Goal: Task Accomplishment & Management: Manage account settings

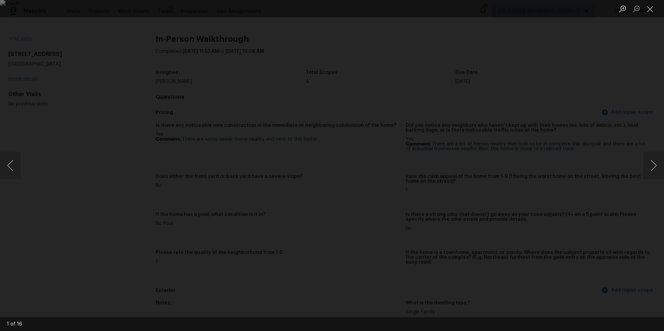
scroll to position [594, 0]
click at [95, 43] on div "Lightbox" at bounding box center [332, 165] width 664 height 331
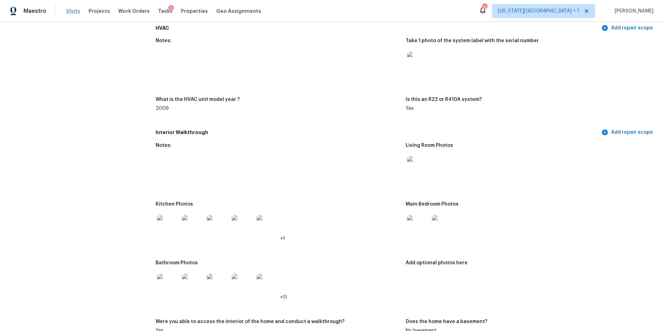
click at [74, 12] on span "Visits" at bounding box center [73, 11] width 14 height 7
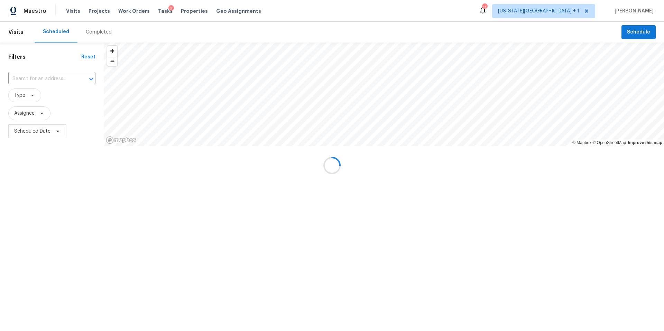
click at [91, 29] on div at bounding box center [332, 165] width 664 height 331
click at [92, 31] on div "Completed" at bounding box center [99, 32] width 26 height 7
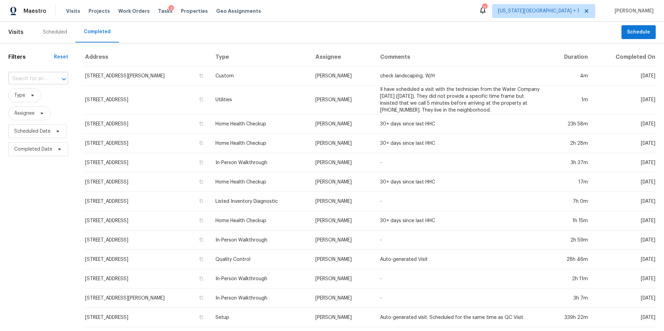
click at [47, 77] on input "text" at bounding box center [28, 79] width 40 height 11
paste input "9527 W 77th Ter, Overland Park, KS 66204"
type input "9527 W 77th Ter, Overland Park, KS 66204"
click at [43, 100] on li "9527 W 77th Ter, Overland Park, KS 66204" at bounding box center [37, 94] width 59 height 11
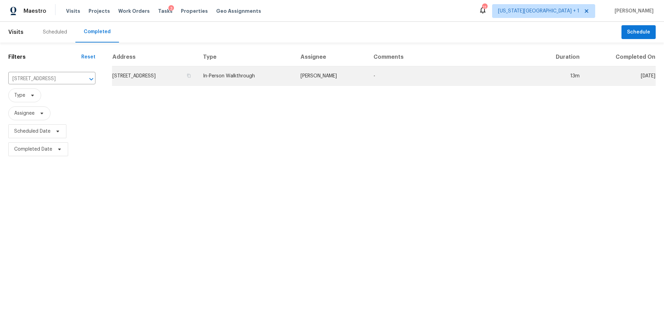
click at [129, 76] on td "9527 W 77th Ter, Overland Park, KS 66204" at bounding box center [154, 75] width 85 height 19
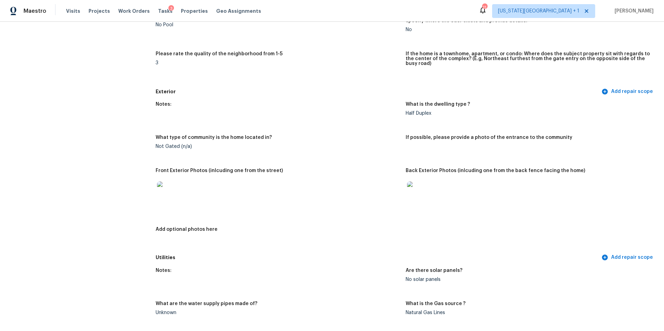
scroll to position [201, 0]
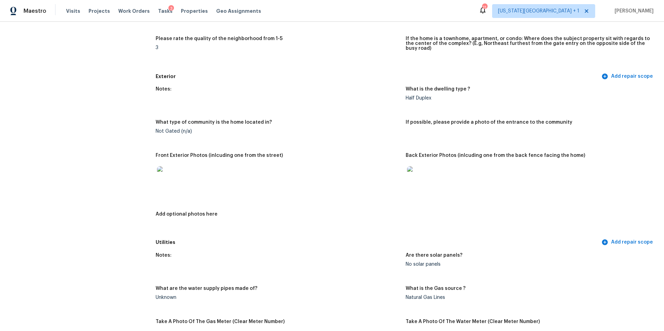
click at [170, 175] on img at bounding box center [168, 177] width 22 height 22
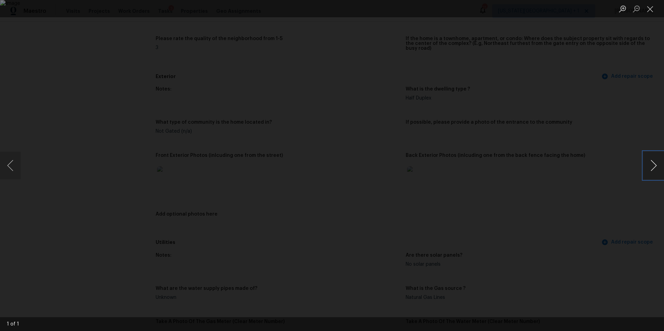
click at [655, 168] on button "Next image" at bounding box center [653, 166] width 21 height 28
click at [614, 194] on div "Lightbox" at bounding box center [332, 165] width 664 height 331
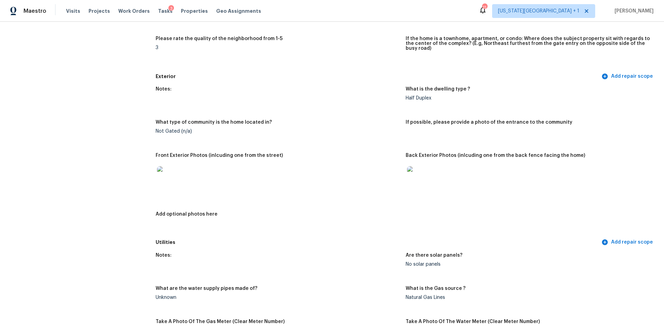
click at [418, 177] on img at bounding box center [418, 177] width 22 height 22
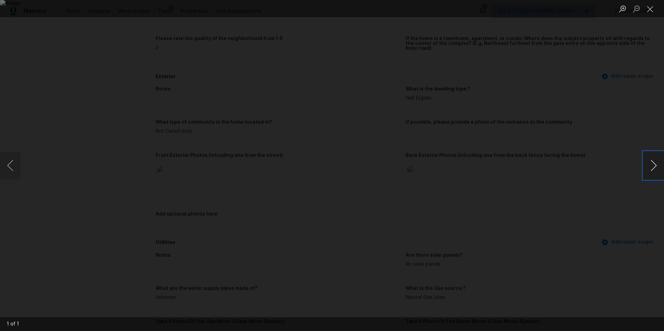
click at [652, 165] on button "Next image" at bounding box center [653, 166] width 21 height 28
click at [615, 181] on div "Lightbox" at bounding box center [332, 165] width 664 height 331
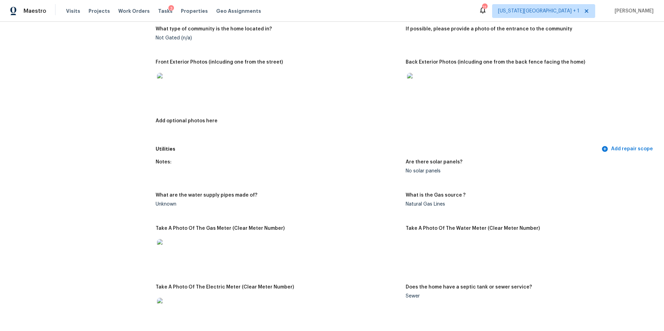
scroll to position [310, 0]
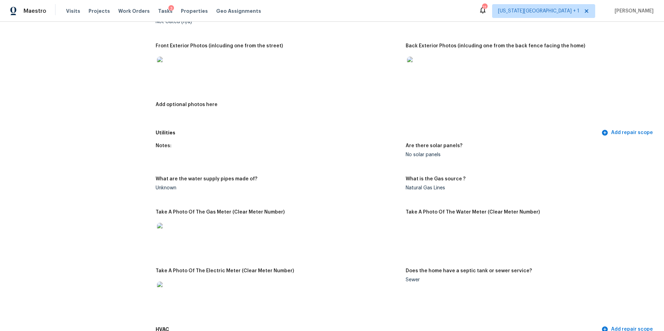
click at [170, 67] on img at bounding box center [168, 68] width 22 height 22
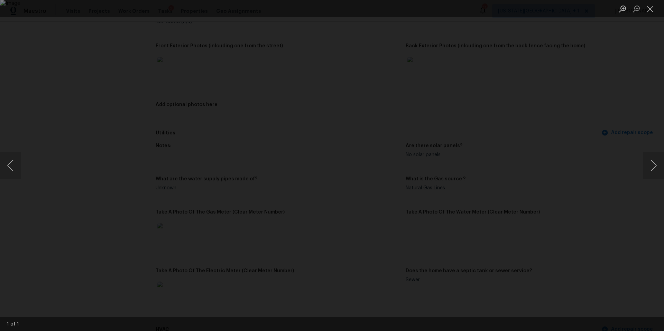
click at [570, 125] on div "Lightbox" at bounding box center [332, 165] width 664 height 331
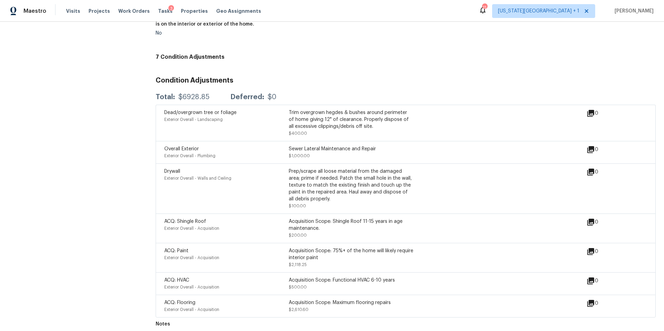
scroll to position [1474, 0]
click at [76, 10] on span "Visits" at bounding box center [73, 11] width 14 height 7
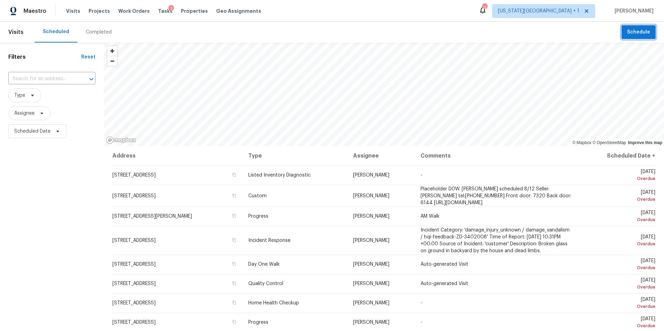
click at [641, 31] on span "Schedule" at bounding box center [638, 32] width 23 height 9
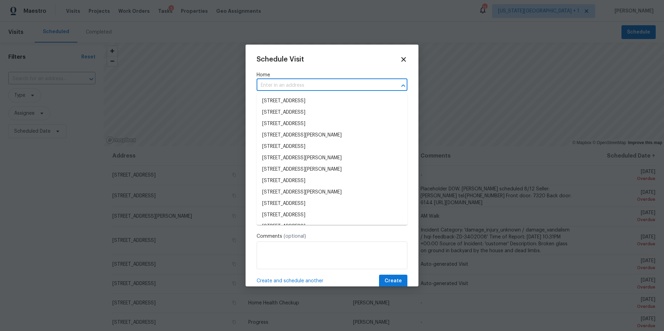
click at [343, 87] on input "text" at bounding box center [321, 85] width 131 height 11
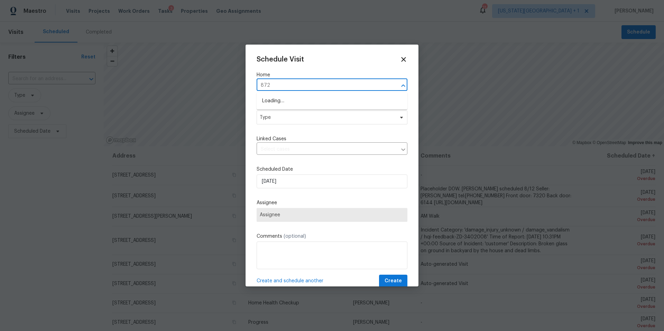
type input "8726"
click at [305, 112] on li "8726 Bentongrove Ln, Houston, TX 77044" at bounding box center [331, 112] width 151 height 11
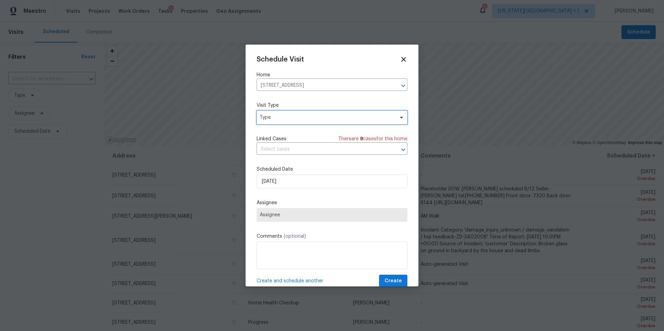
click at [304, 119] on span "Type" at bounding box center [327, 117] width 134 height 7
type input "pro"
click at [279, 159] on div "Progress" at bounding box center [271, 160] width 20 height 7
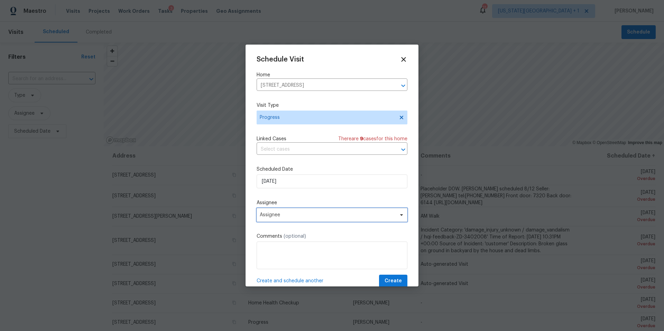
click at [279, 215] on span "Assignee" at bounding box center [327, 215] width 135 height 6
type input "luis"
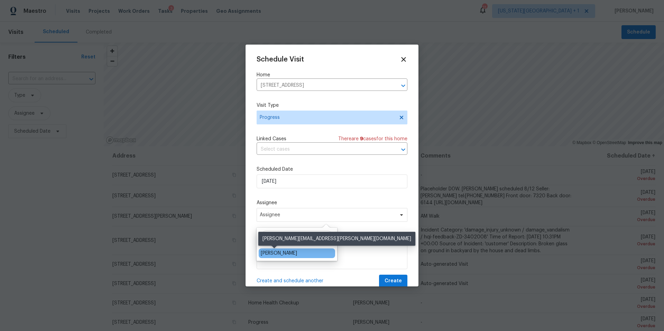
click at [269, 252] on div "[PERSON_NAME]" at bounding box center [279, 253] width 36 height 7
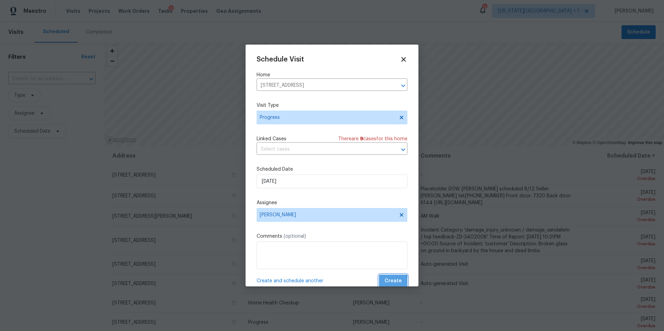
click at [391, 283] on span "Create" at bounding box center [392, 281] width 17 height 9
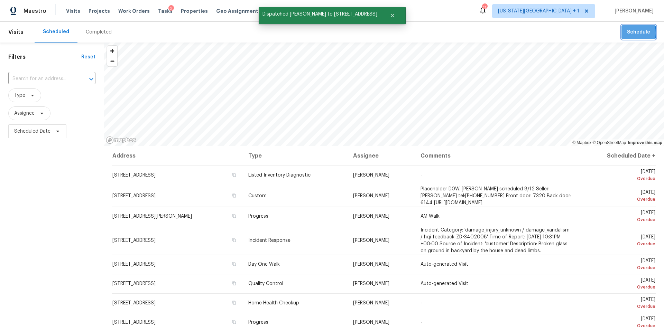
click at [626, 33] on button "Schedule" at bounding box center [638, 32] width 34 height 14
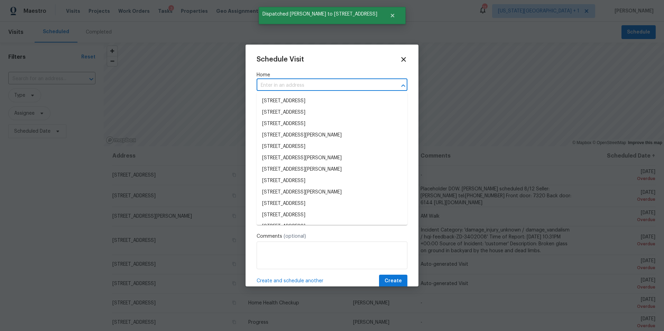
click at [278, 86] on input "text" at bounding box center [321, 85] width 131 height 11
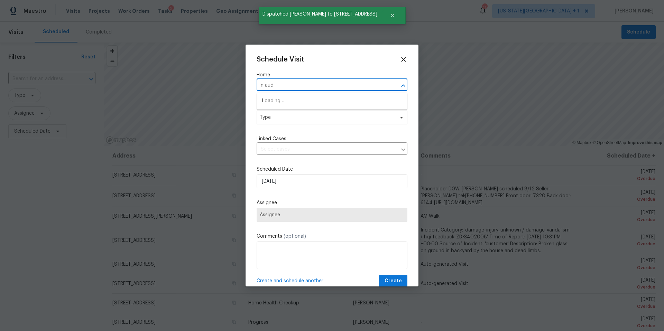
type input "n aude"
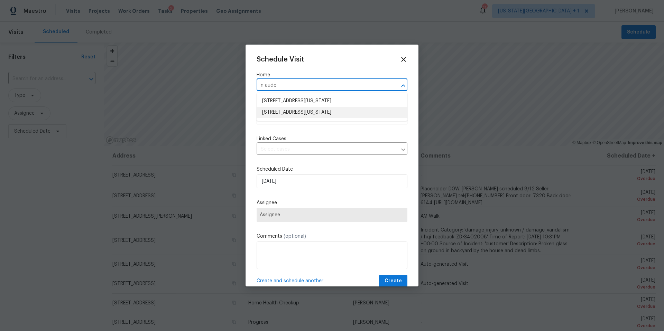
click at [270, 113] on li "11039 N Auden Cir, Missouri City, TX 77459" at bounding box center [331, 112] width 151 height 11
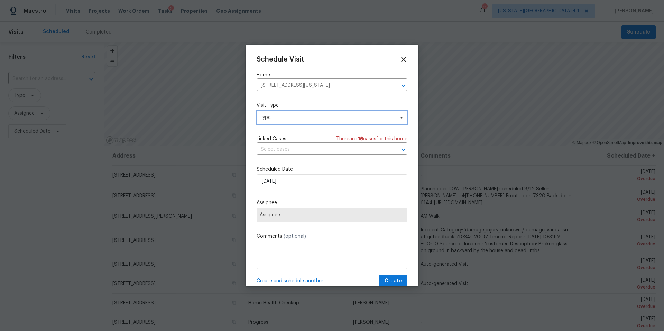
click at [273, 118] on span "Type" at bounding box center [327, 117] width 134 height 7
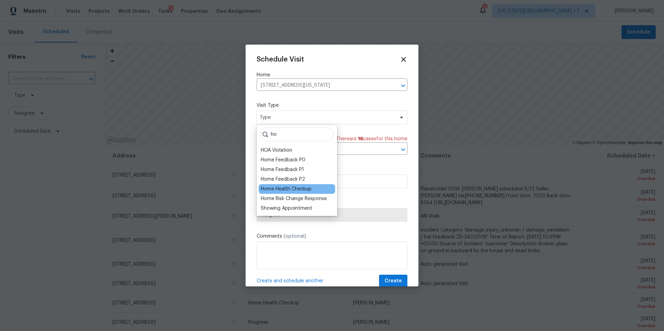
type input "ho"
click at [266, 187] on div "Home Health Checkup" at bounding box center [286, 189] width 51 height 7
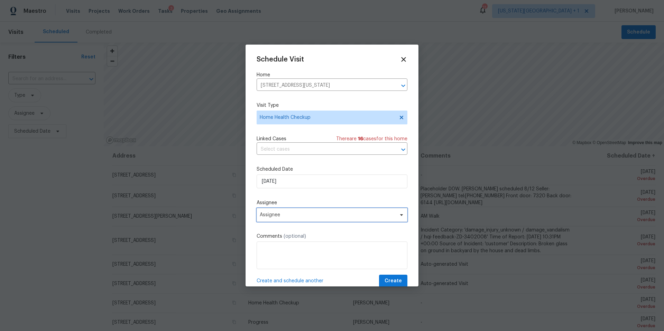
click at [289, 214] on span "Assignee" at bounding box center [327, 215] width 135 height 6
type input "lui"
click at [278, 249] on div "[PERSON_NAME]" at bounding box center [297, 253] width 76 height 10
click at [277, 254] on div "[PERSON_NAME]" at bounding box center [279, 253] width 36 height 7
click at [397, 282] on span "Create" at bounding box center [392, 281] width 17 height 9
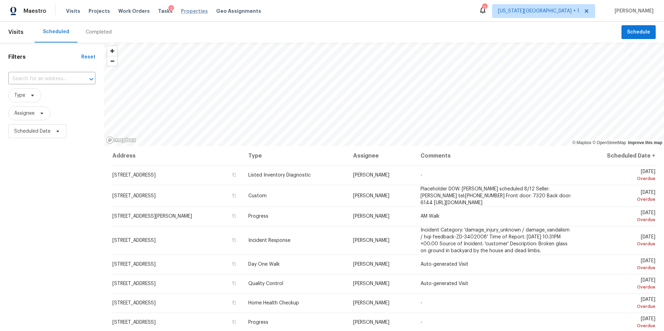
click at [181, 9] on span "Properties" at bounding box center [194, 11] width 27 height 7
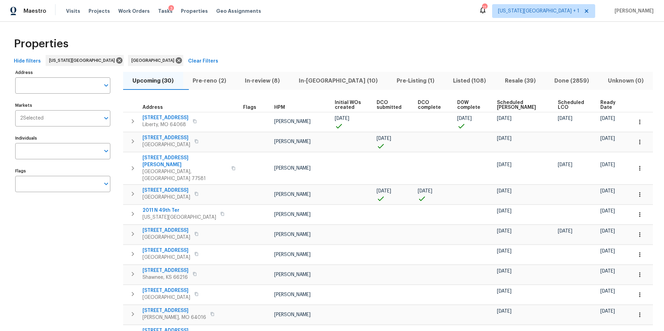
click at [331, 83] on span "In-reno (10)" at bounding box center [338, 81] width 90 height 10
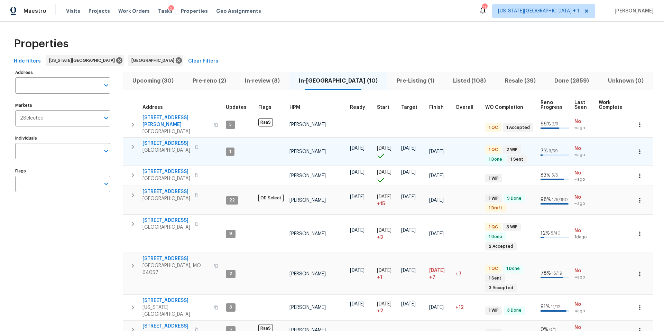
click at [176, 140] on span "14542 Circlewood Way" at bounding box center [166, 143] width 48 height 7
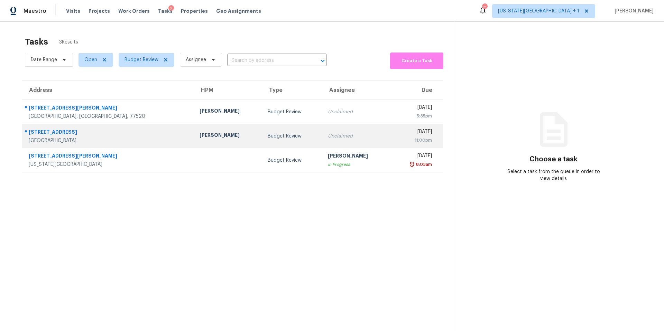
click at [194, 128] on td "Joshua Beatty" at bounding box center [228, 136] width 68 height 24
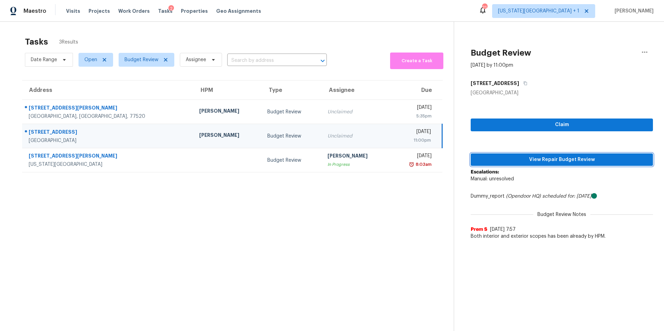
click at [526, 162] on span "View Repair Budget Review" at bounding box center [561, 160] width 171 height 9
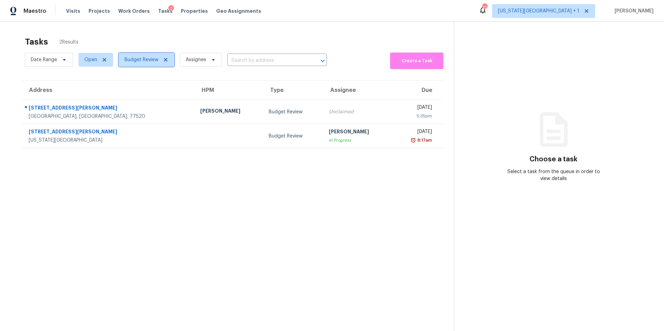
click at [150, 61] on span "Budget Review" at bounding box center [141, 59] width 34 height 7
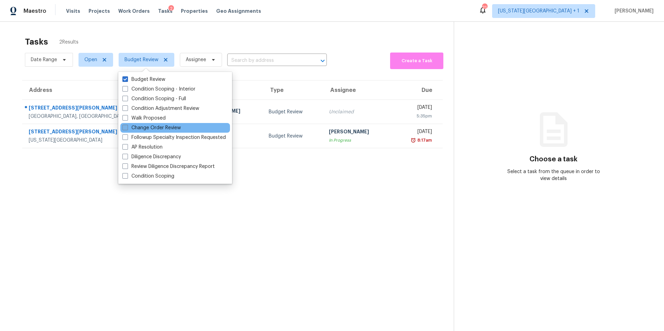
click at [138, 129] on label "Change Order Review" at bounding box center [151, 127] width 58 height 7
click at [127, 129] on input "Change Order Review" at bounding box center [124, 126] width 4 height 4
checkbox input "true"
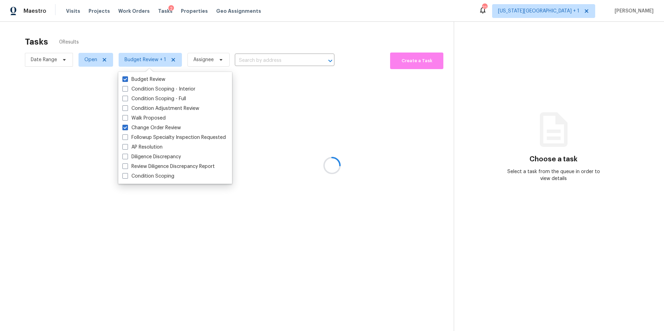
click at [164, 40] on div at bounding box center [332, 165] width 664 height 331
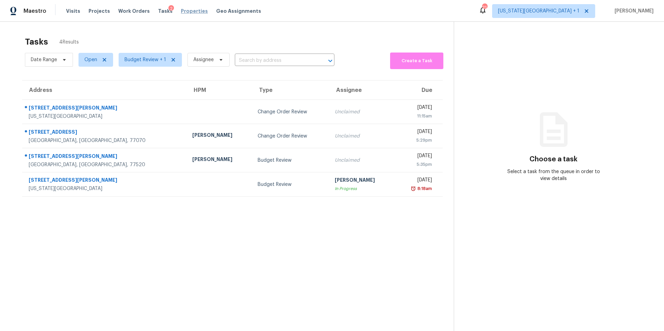
click at [182, 13] on span "Properties" at bounding box center [194, 11] width 27 height 7
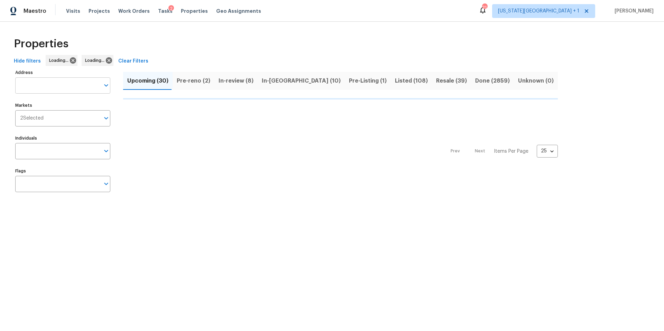
click at [54, 86] on input "Address" at bounding box center [57, 85] width 85 height 16
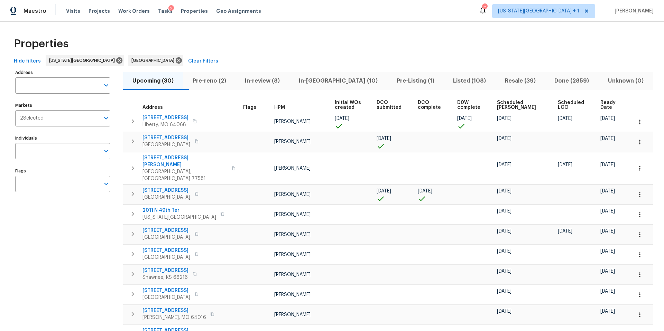
click at [54, 86] on input "Address" at bounding box center [57, 85] width 85 height 16
type input "11039"
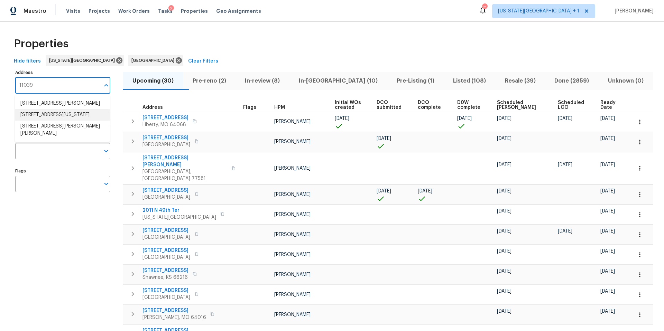
click at [41, 114] on li "11039 N Auden Cir Missouri City TX 77459" at bounding box center [62, 114] width 95 height 11
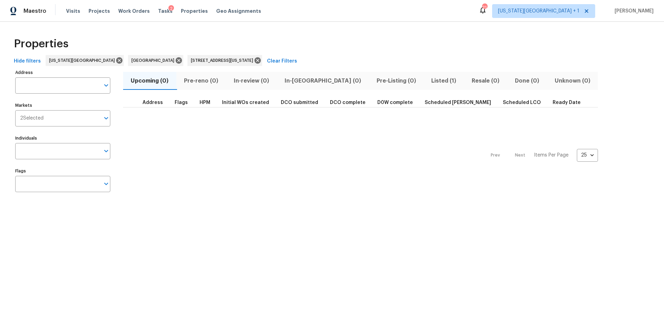
type input "11039 N Auden Cir Missouri City TX 77459"
click at [254, 59] on icon at bounding box center [257, 60] width 6 height 6
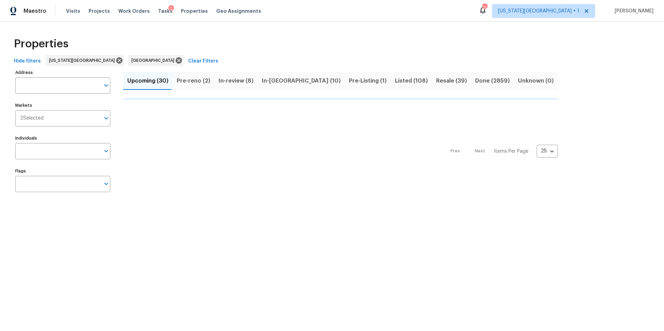
click at [192, 81] on button "Pre-reno (2)" at bounding box center [193, 81] width 42 height 18
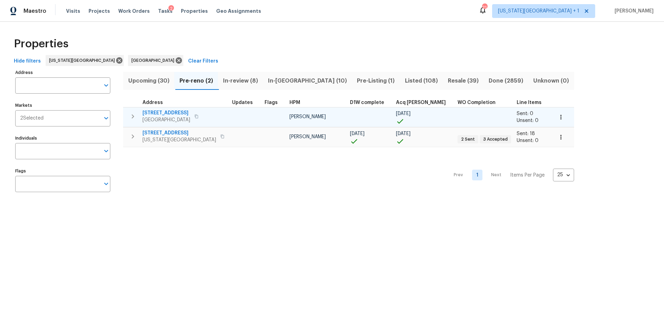
click at [166, 114] on span "6719 Trimstone Dr" at bounding box center [166, 113] width 48 height 7
click at [163, 114] on span "6719 Trimstone Dr" at bounding box center [166, 113] width 48 height 7
click at [557, 119] on icon "button" at bounding box center [560, 117] width 7 height 7
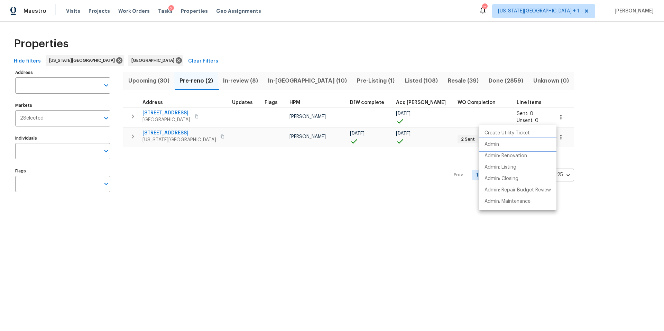
click at [503, 143] on li "Admin" at bounding box center [517, 144] width 77 height 11
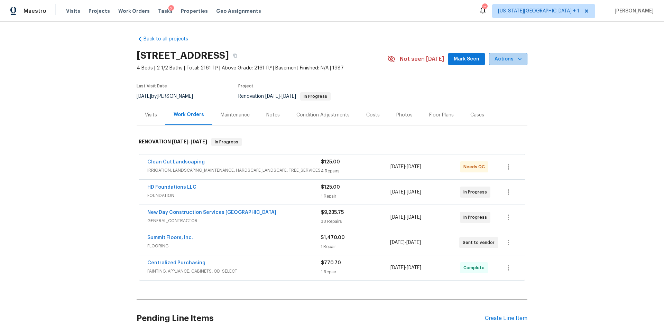
click at [510, 59] on span "Actions" at bounding box center [507, 59] width 27 height 9
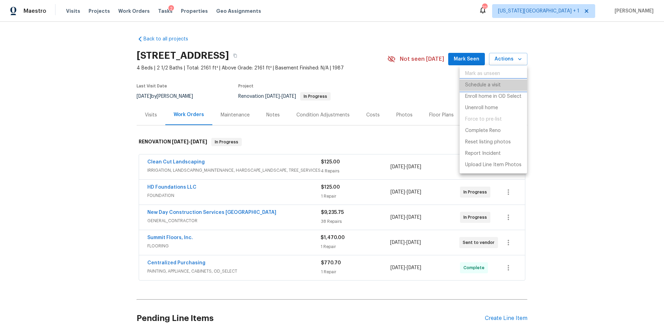
click at [479, 85] on p "Schedule a visit" at bounding box center [483, 85] width 36 height 7
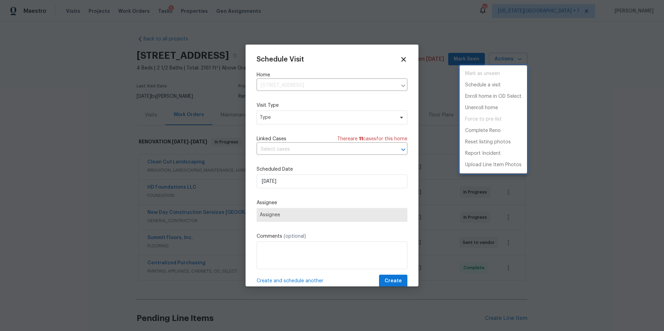
click at [270, 120] on div at bounding box center [332, 165] width 664 height 331
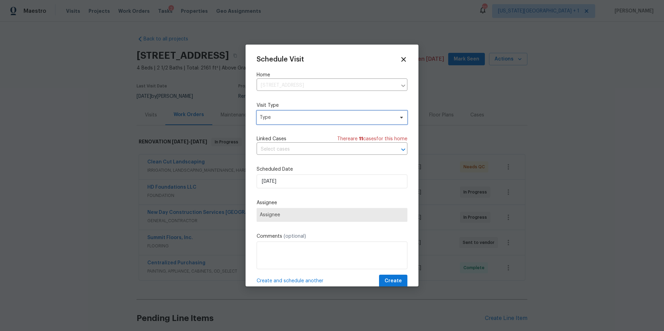
click at [270, 119] on span "Type" at bounding box center [327, 117] width 134 height 7
type input "pro"
click at [268, 162] on div "Progress" at bounding box center [271, 160] width 20 height 7
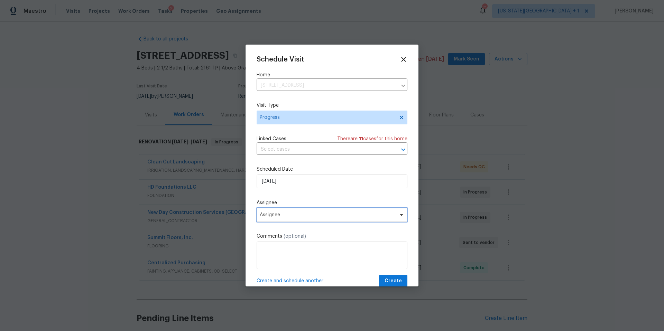
click at [289, 218] on span "Assignee" at bounding box center [331, 215] width 151 height 14
type input "luis"
click at [277, 256] on div "[PERSON_NAME]" at bounding box center [279, 253] width 36 height 7
click at [392, 282] on span "Create" at bounding box center [392, 281] width 17 height 9
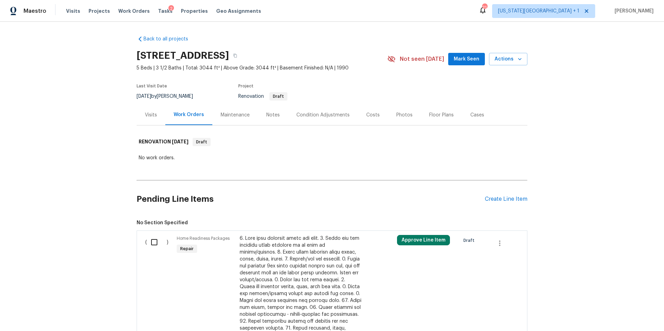
click at [151, 116] on div "Visits" at bounding box center [151, 115] width 12 height 7
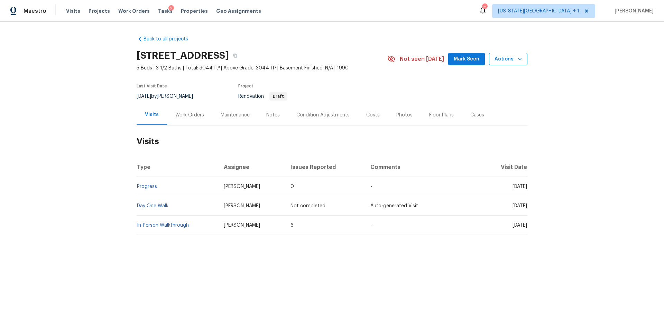
click at [505, 62] on span "Actions" at bounding box center [507, 59] width 27 height 9
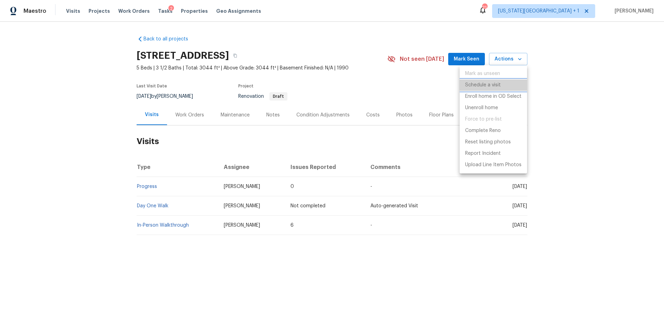
click at [487, 87] on p "Schedule a visit" at bounding box center [483, 85] width 36 height 7
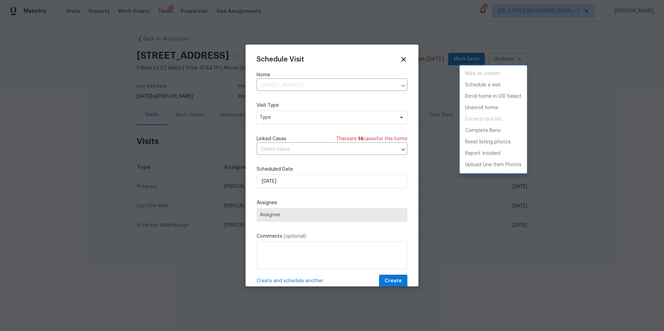
click at [329, 118] on div at bounding box center [332, 165] width 664 height 331
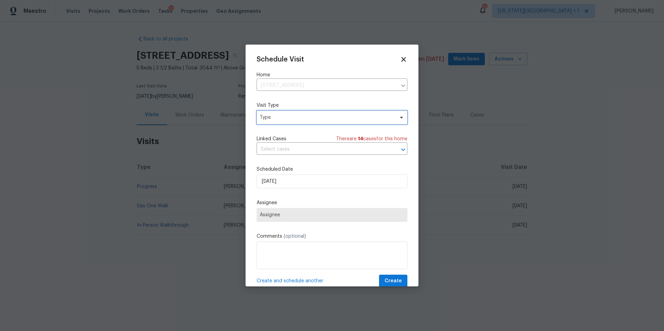
click at [329, 118] on span "Type" at bounding box center [327, 117] width 134 height 7
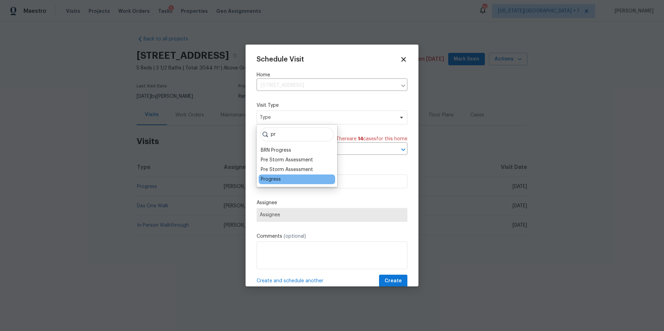
type input "pr"
click at [276, 181] on div "Progress" at bounding box center [271, 179] width 20 height 7
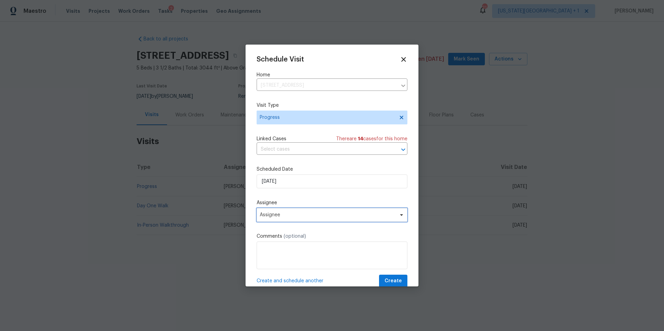
click at [281, 218] on span "Assignee" at bounding box center [331, 215] width 151 height 14
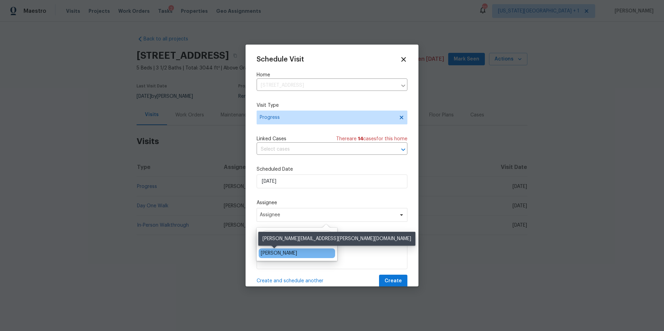
type input "[PERSON_NAME]"
click at [267, 254] on div "[PERSON_NAME]" at bounding box center [279, 253] width 36 height 7
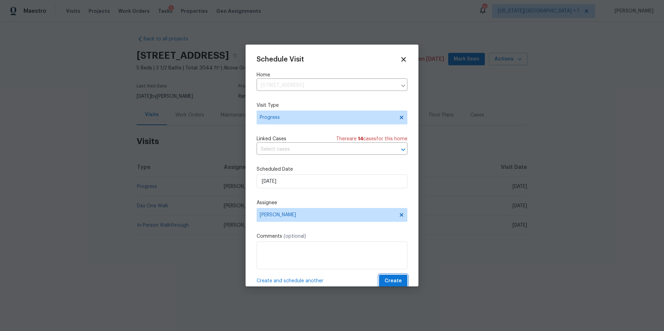
click at [390, 277] on span "Create" at bounding box center [392, 281] width 17 height 9
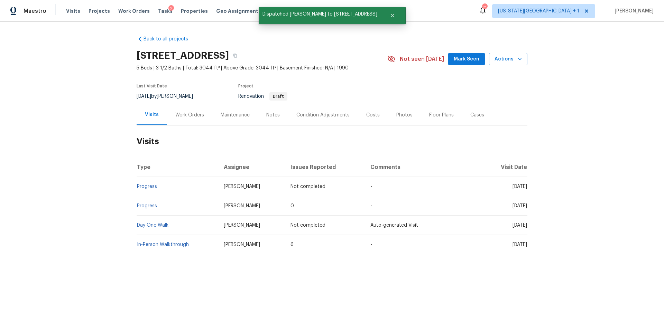
click at [272, 116] on div "Notes" at bounding box center [272, 115] width 13 height 7
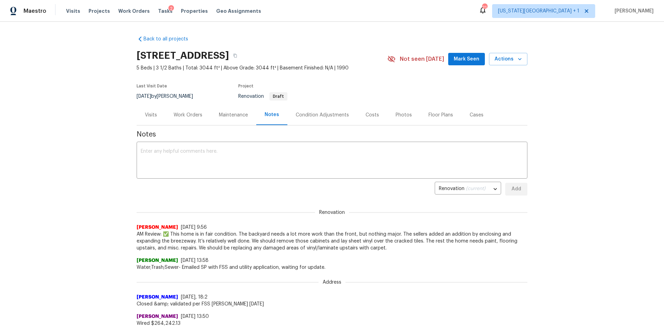
click at [151, 114] on div "Visits" at bounding box center [151, 115] width 12 height 7
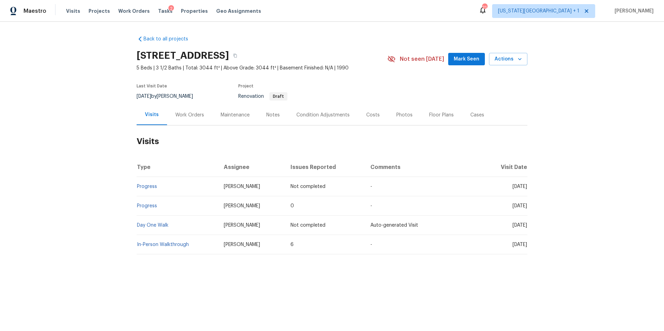
click at [182, 115] on div "Work Orders" at bounding box center [189, 115] width 29 height 7
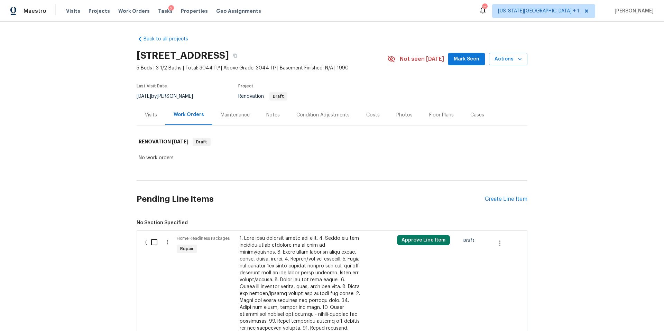
click at [152, 115] on div "Visits" at bounding box center [151, 115] width 12 height 7
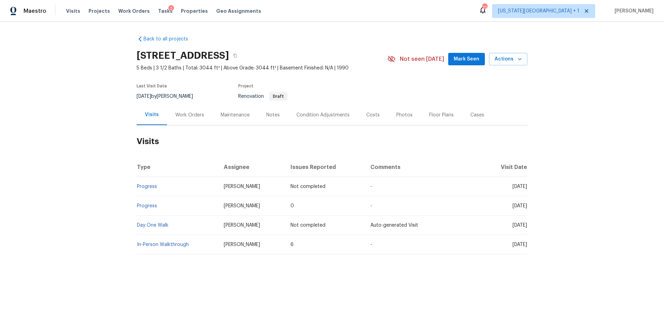
click at [193, 115] on div "Work Orders" at bounding box center [189, 115] width 29 height 7
